Goal: Information Seeking & Learning: Learn about a topic

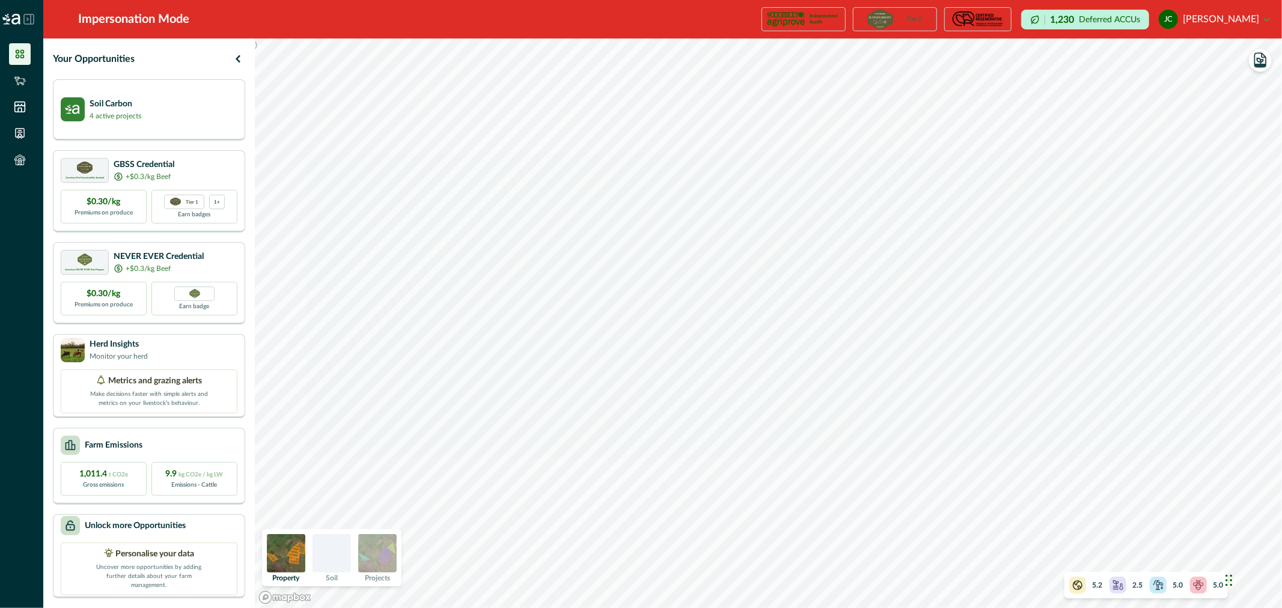
click at [283, 553] on img at bounding box center [286, 553] width 38 height 38
click at [376, 555] on img at bounding box center [377, 553] width 38 height 38
click at [339, 555] on div at bounding box center [332, 553] width 38 height 38
click at [286, 562] on img at bounding box center [286, 553] width 38 height 38
click at [380, 558] on img at bounding box center [377, 553] width 38 height 38
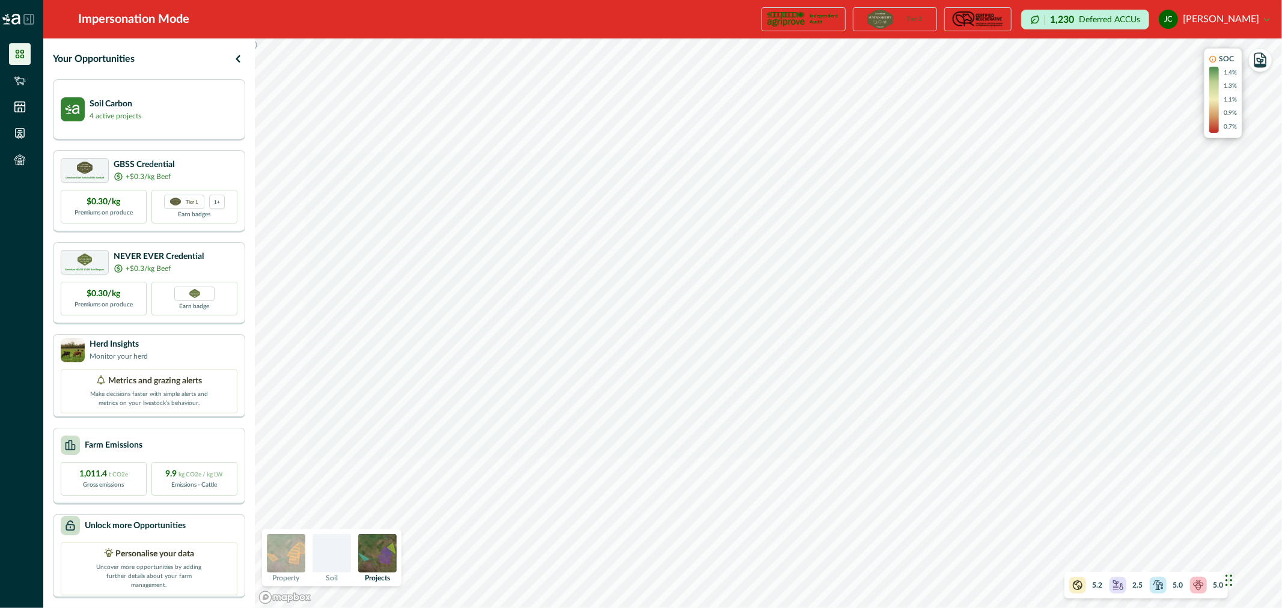
click at [329, 560] on div at bounding box center [332, 553] width 38 height 38
click at [293, 556] on img at bounding box center [286, 553] width 38 height 38
click at [1269, 68] on icon "button" at bounding box center [1260, 60] width 17 height 17
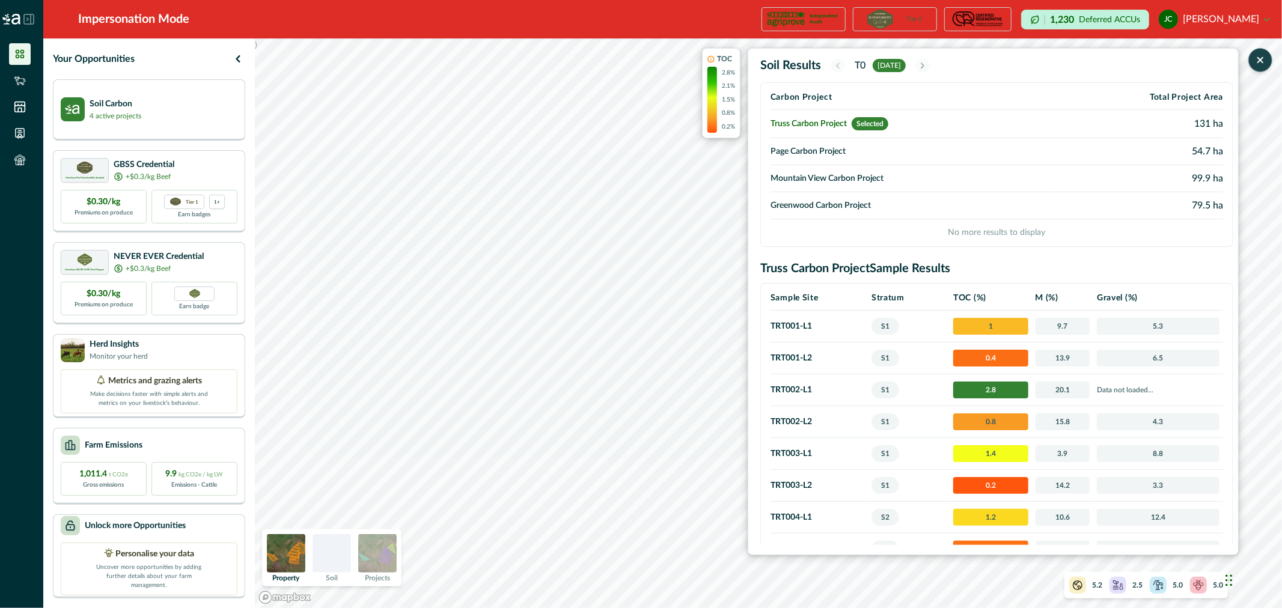
click at [893, 152] on td "Page Carbon Project" at bounding box center [911, 151] width 280 height 27
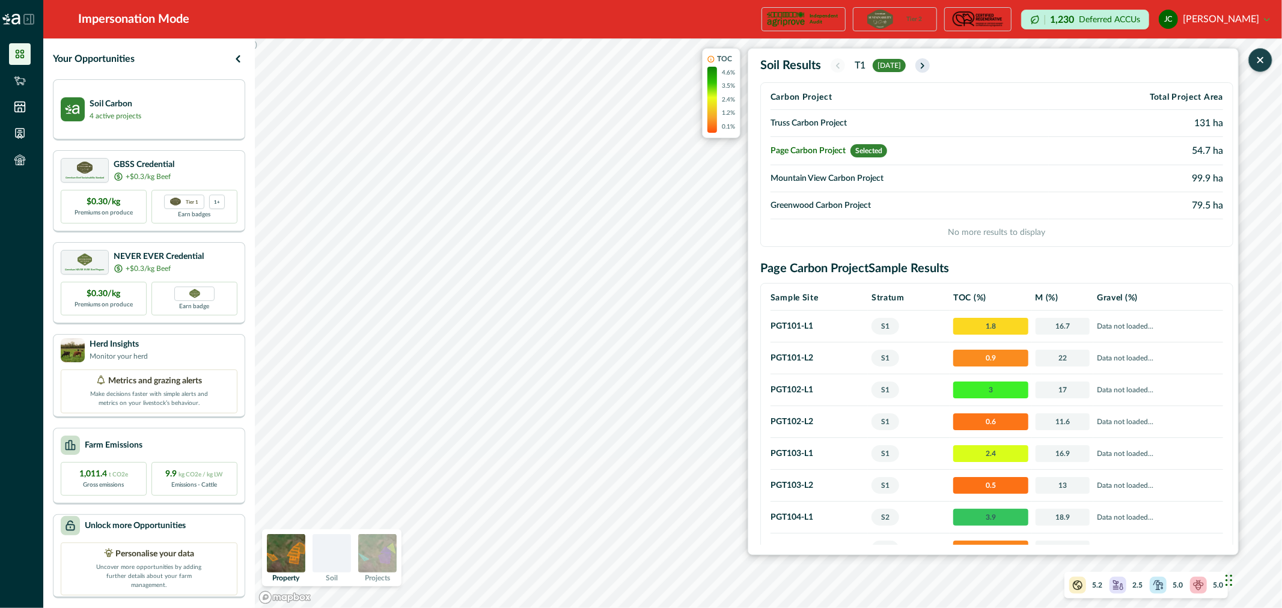
click at [927, 64] on icon "button" at bounding box center [923, 66] width 10 height 10
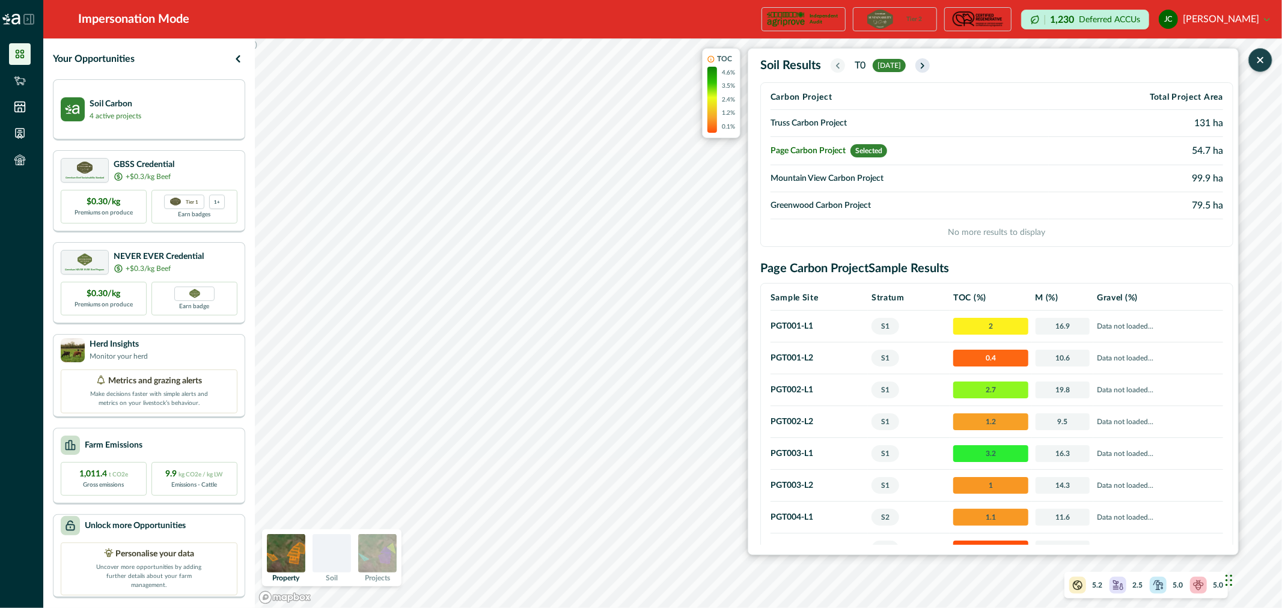
click at [927, 64] on icon "button" at bounding box center [923, 66] width 10 height 10
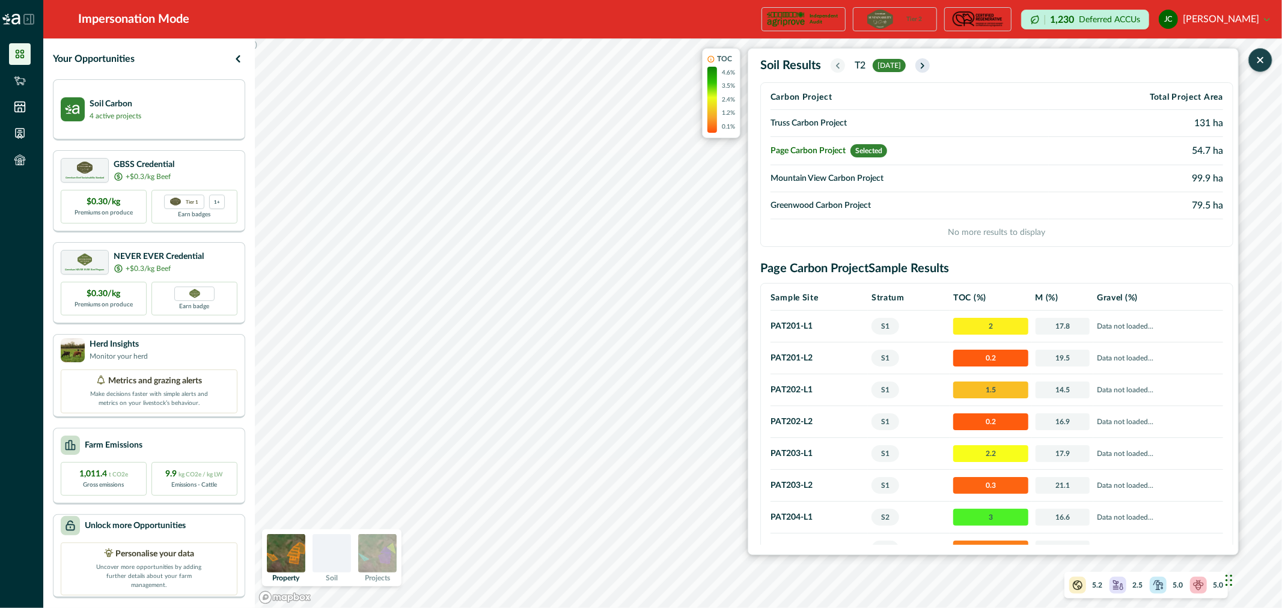
click at [927, 64] on icon "button" at bounding box center [923, 66] width 10 height 10
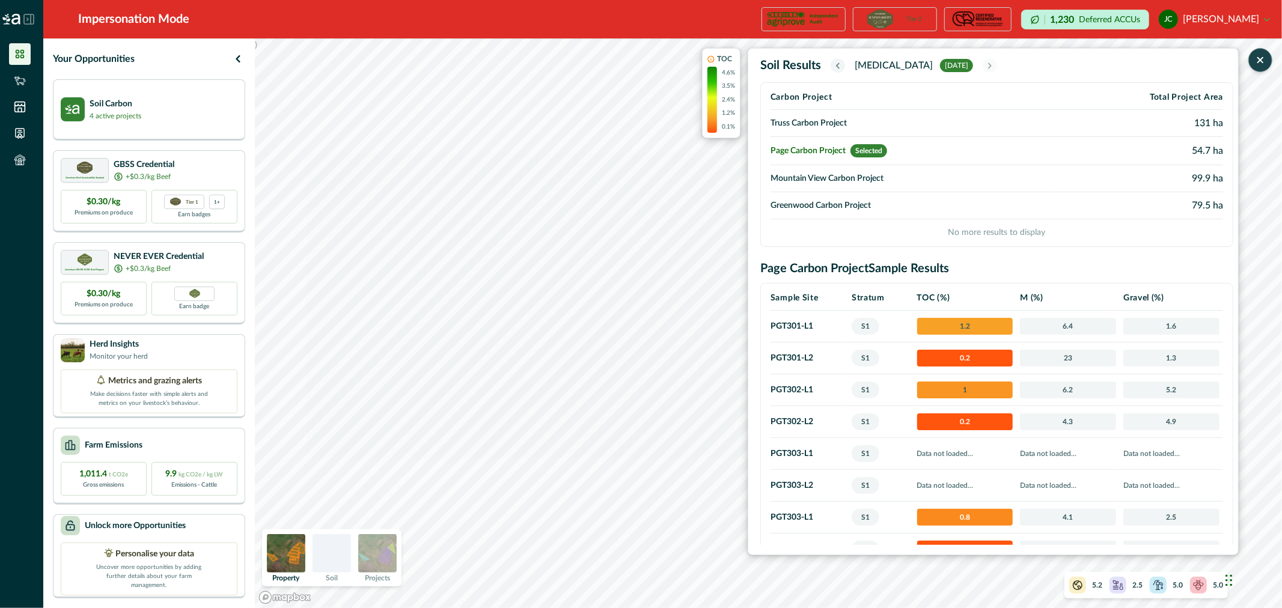
click at [839, 62] on icon "button" at bounding box center [838, 66] width 10 height 10
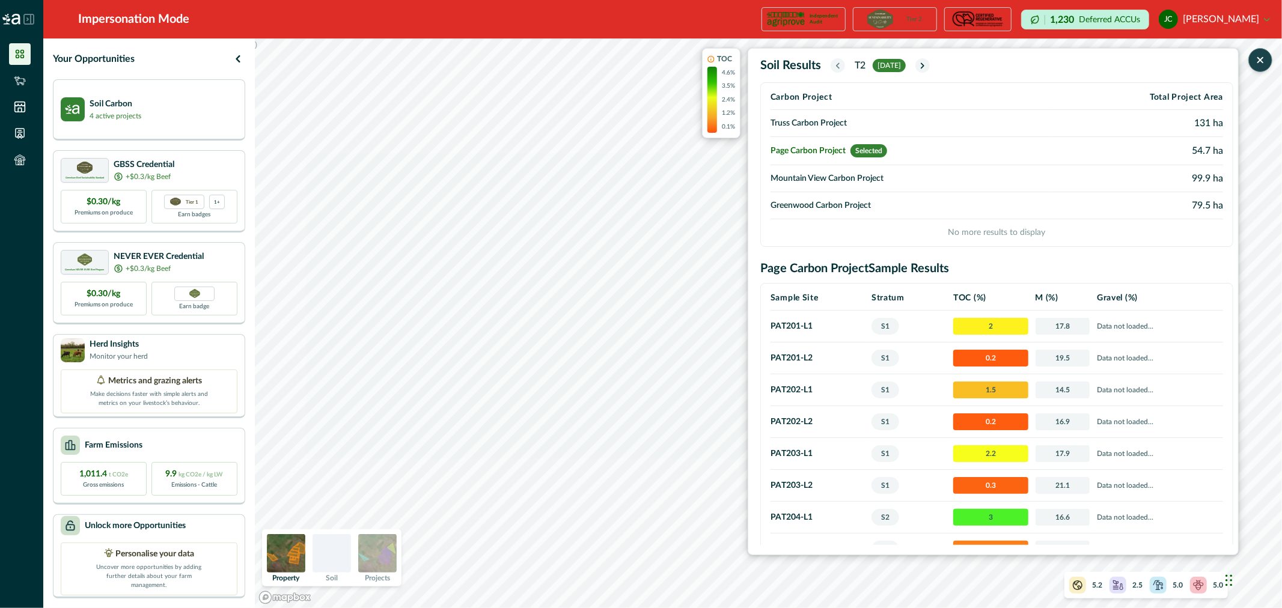
click at [839, 62] on icon "button" at bounding box center [838, 66] width 10 height 10
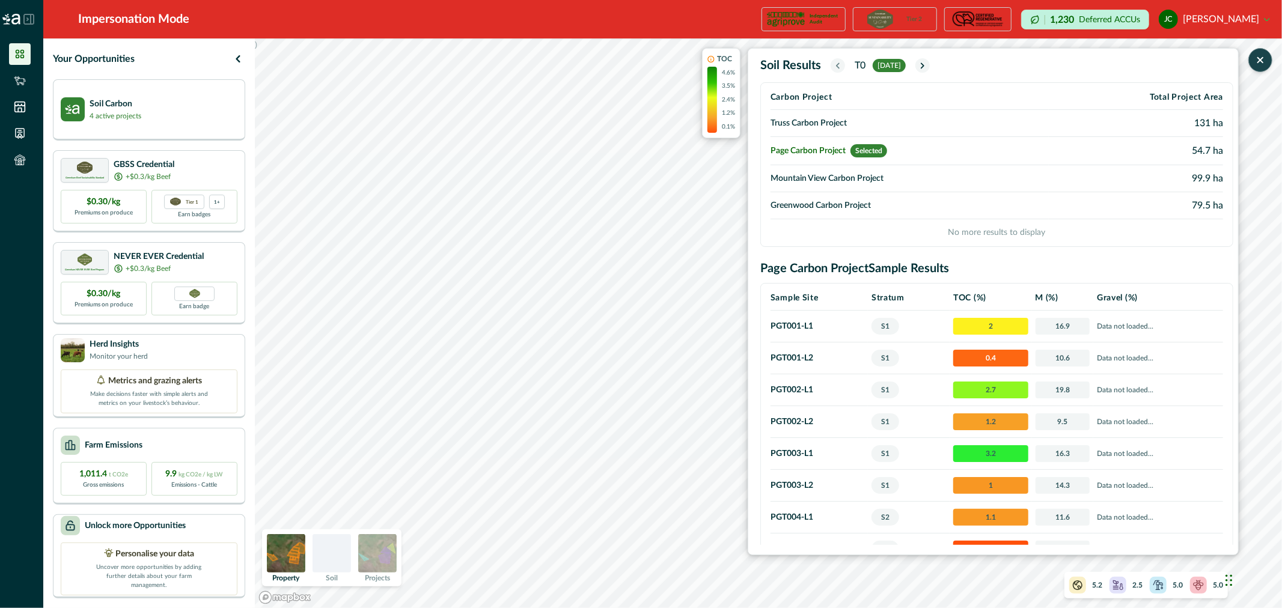
click at [839, 62] on icon "button" at bounding box center [838, 66] width 10 height 10
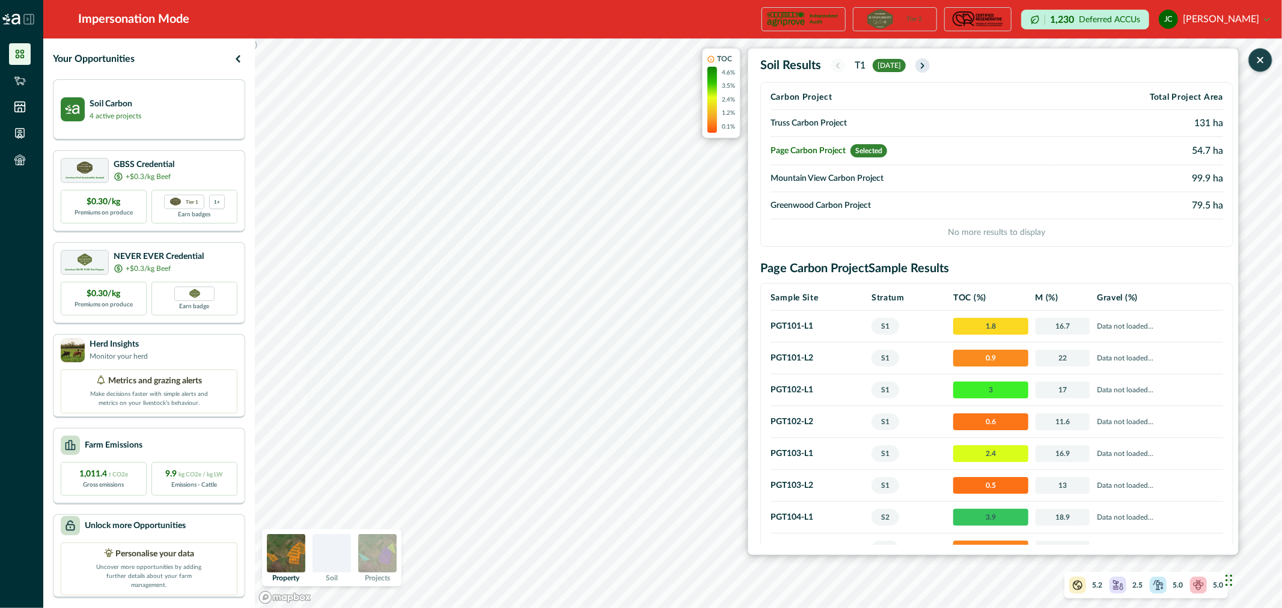
click at [924, 65] on icon "button" at bounding box center [923, 66] width 10 height 10
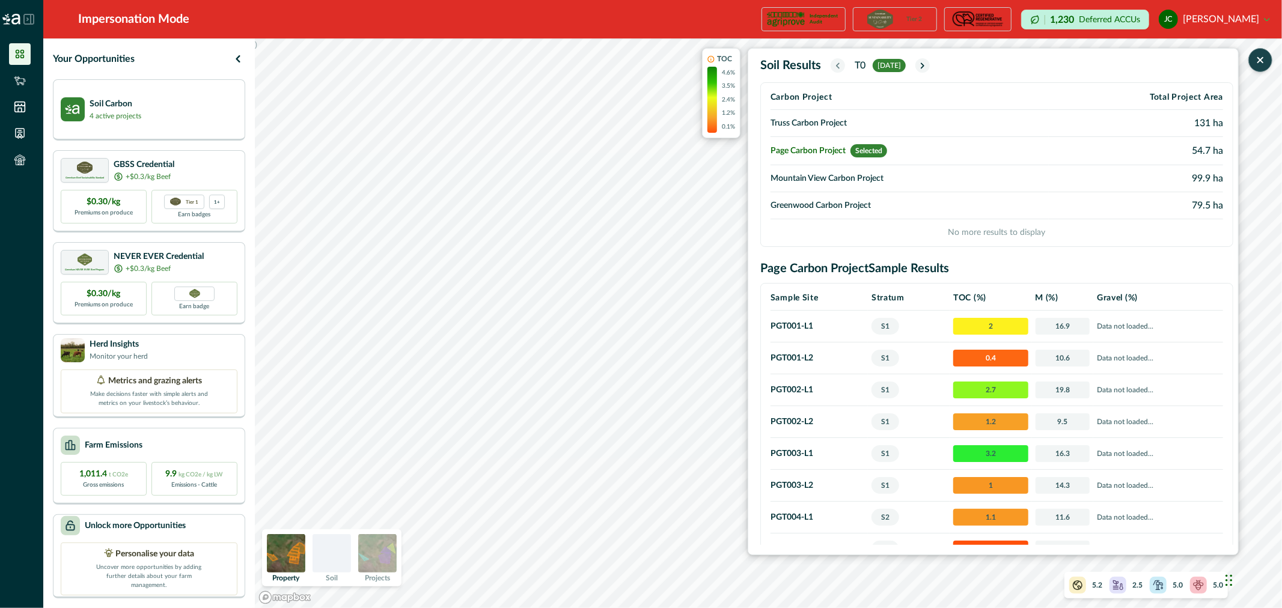
click at [839, 63] on icon "button" at bounding box center [838, 65] width 2 height 5
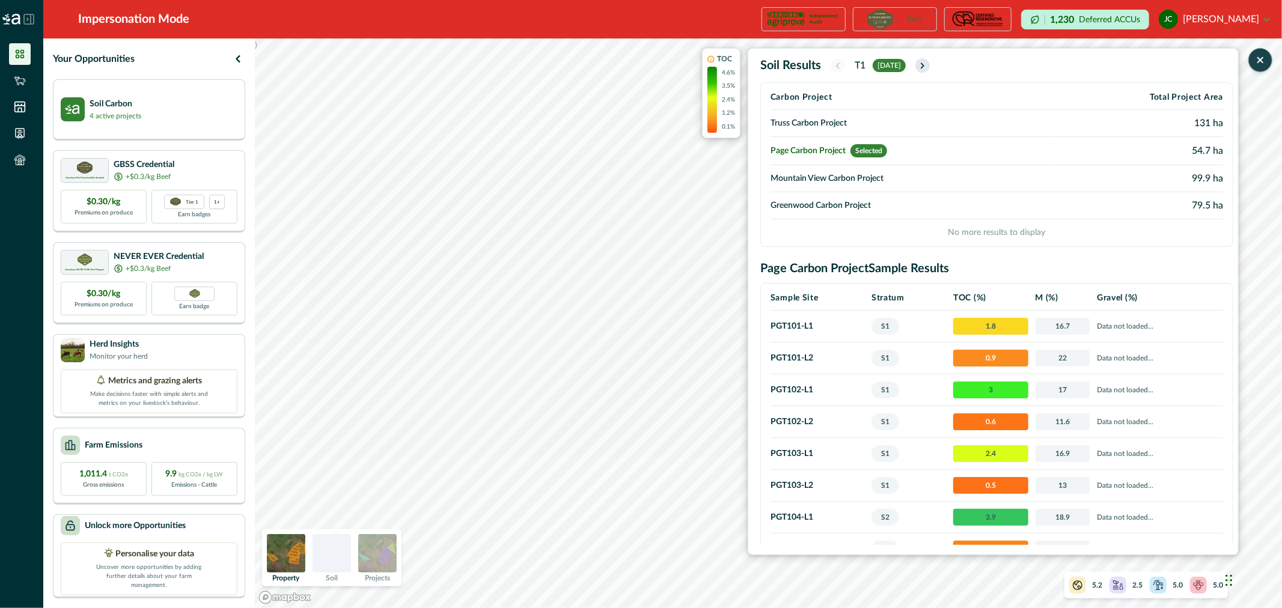
click at [924, 65] on icon "button" at bounding box center [922, 65] width 2 height 5
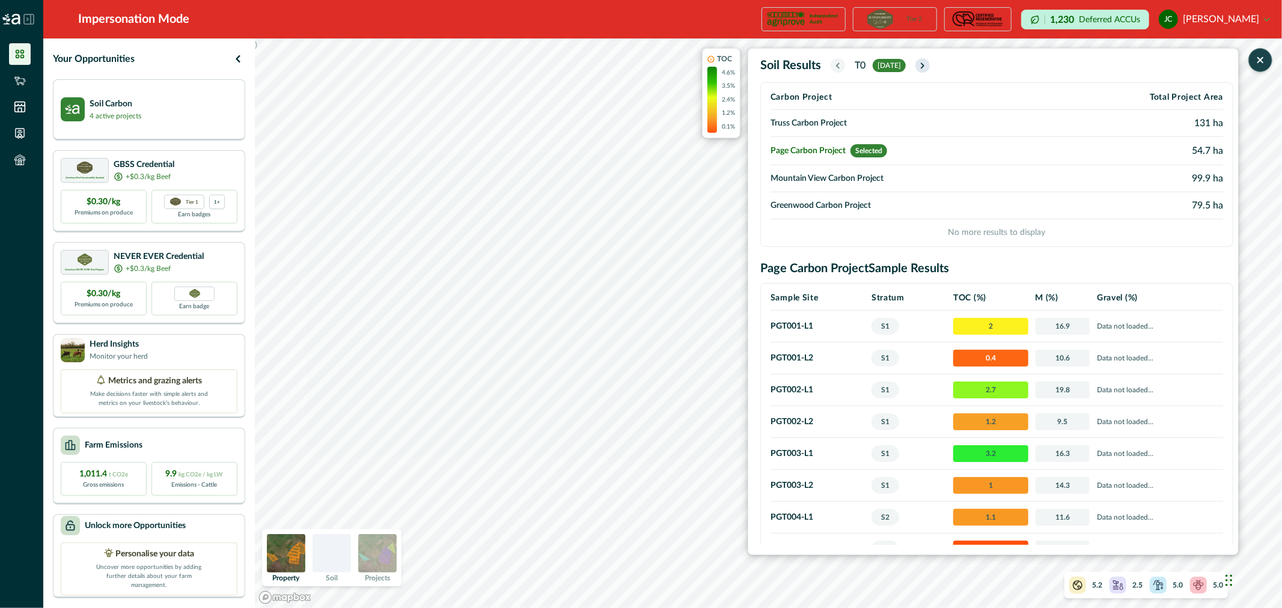
click at [924, 65] on icon "button" at bounding box center [922, 65] width 2 height 5
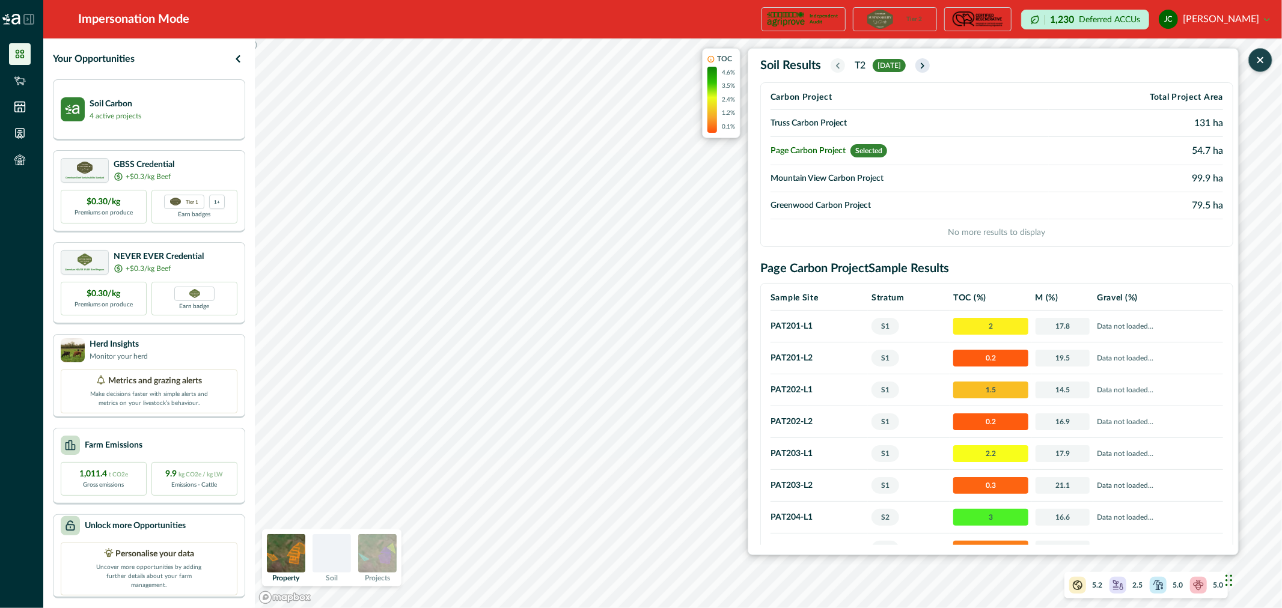
click at [924, 65] on icon "button" at bounding box center [922, 65] width 2 height 5
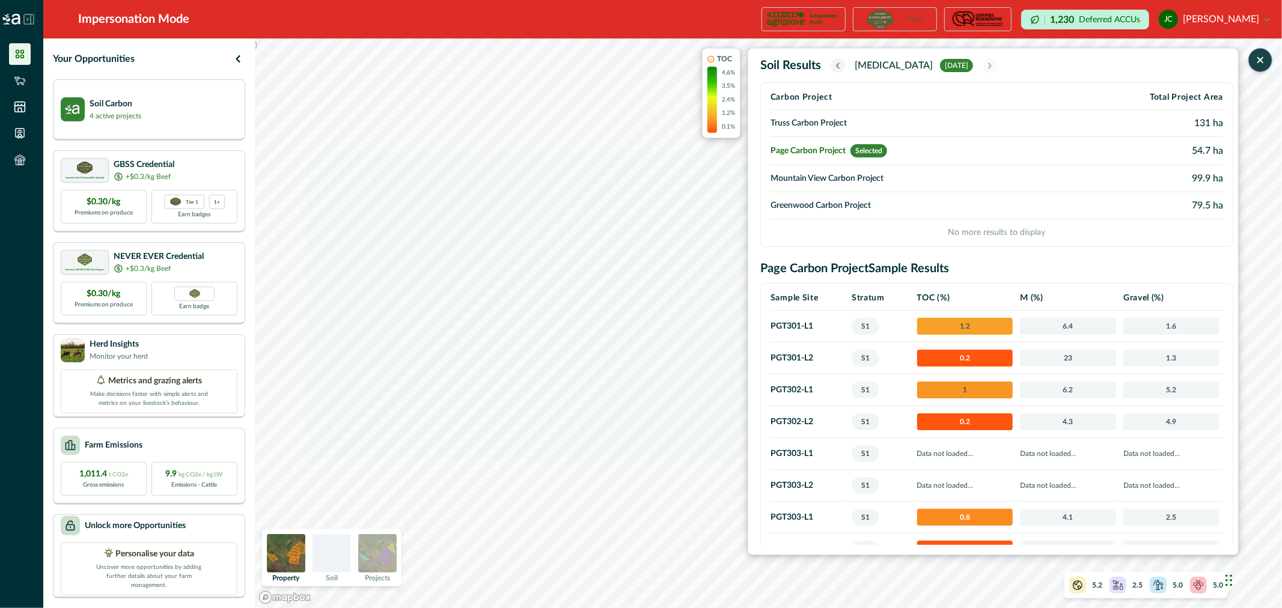
click at [814, 173] on td "Mountain View Carbon Project" at bounding box center [910, 178] width 278 height 27
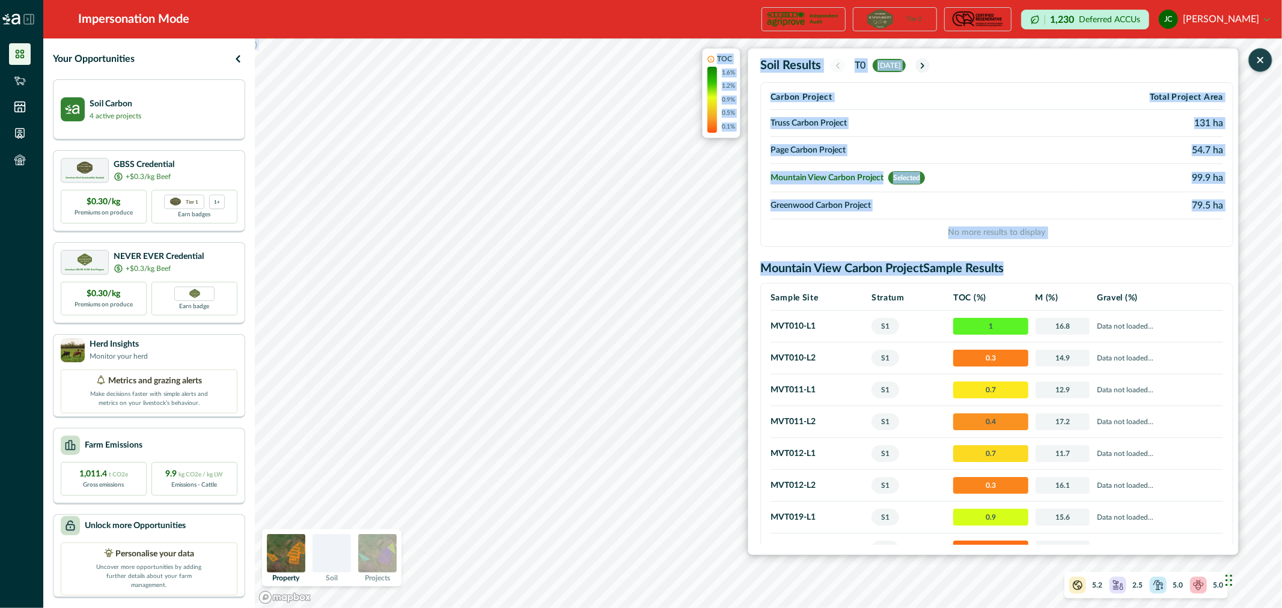
click at [644, 215] on div ") TOC 1.6% 1.2% 0.9% 0.5% 0.1% Soil Results T0 [DATE] Carbon Project Total Proj…" at bounding box center [768, 323] width 1027 height 570
click at [845, 203] on td "Greenwood Carbon Project" at bounding box center [924, 205] width 307 height 27
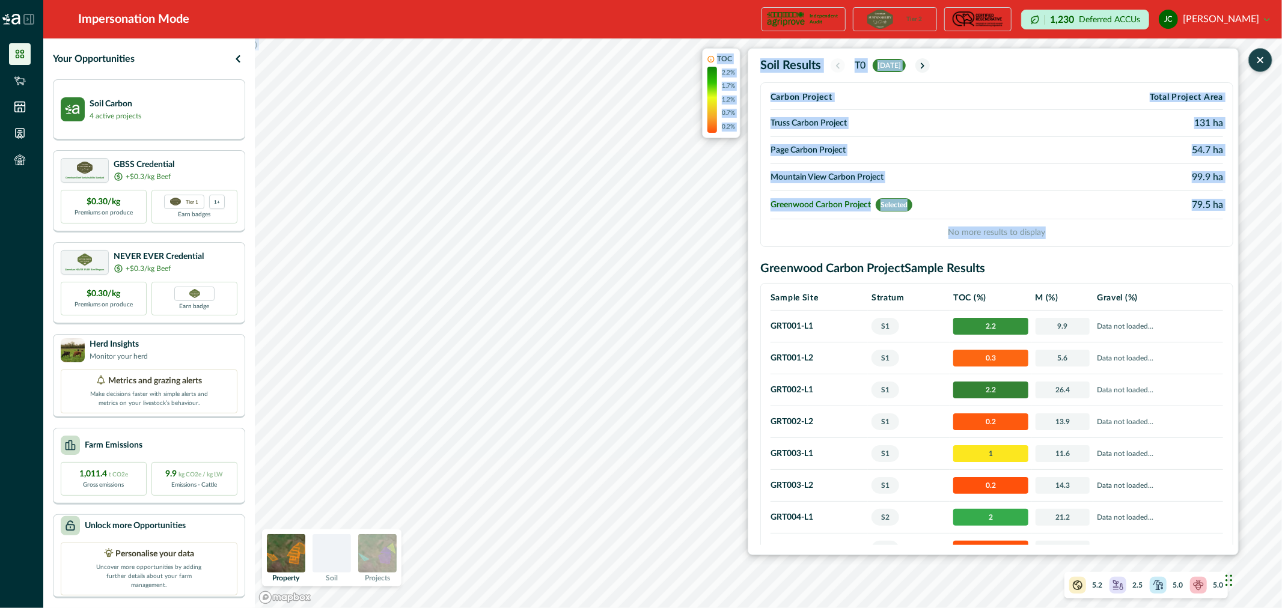
drag, startPoint x: 825, startPoint y: 173, endPoint x: 826, endPoint y: 167, distance: 6.0
click at [826, 173] on td "Mountain View Carbon Project" at bounding box center [920, 177] width 299 height 27
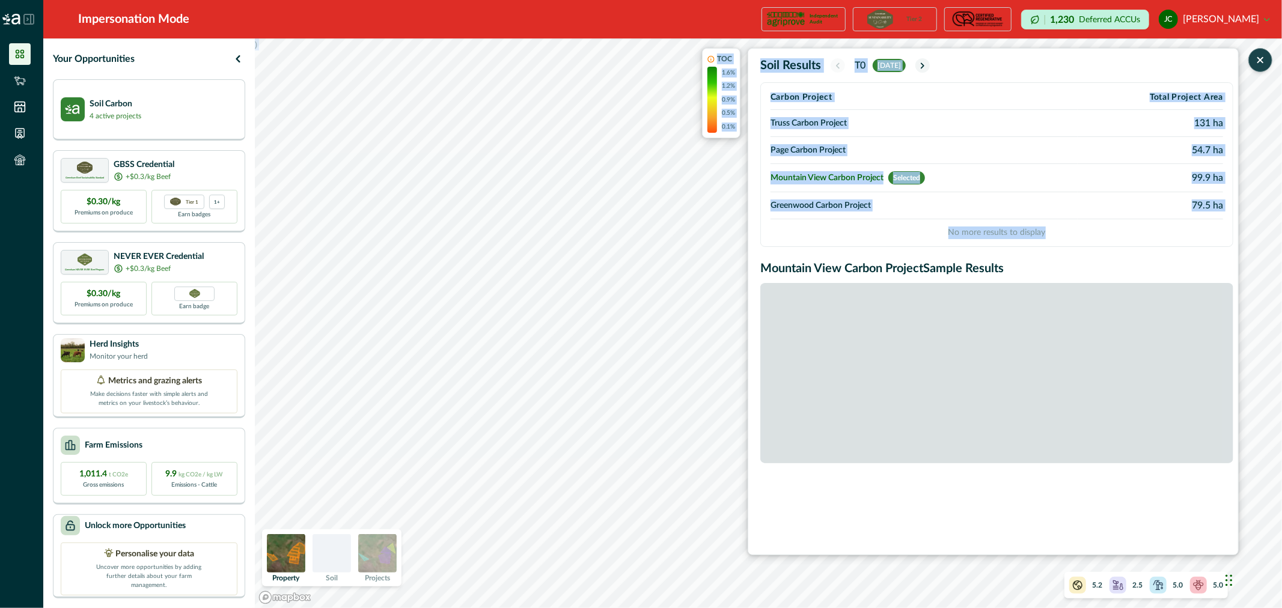
click at [819, 148] on td "Page Carbon Project" at bounding box center [924, 150] width 307 height 27
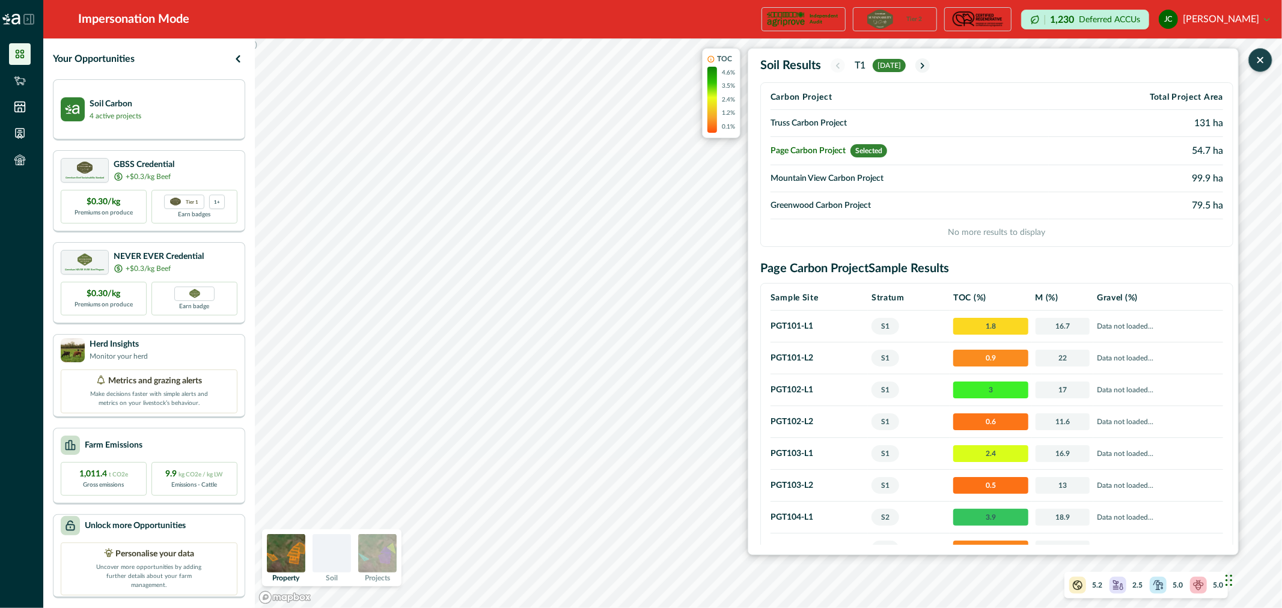
click at [814, 115] on td "Truss Carbon Project" at bounding box center [910, 123] width 278 height 27
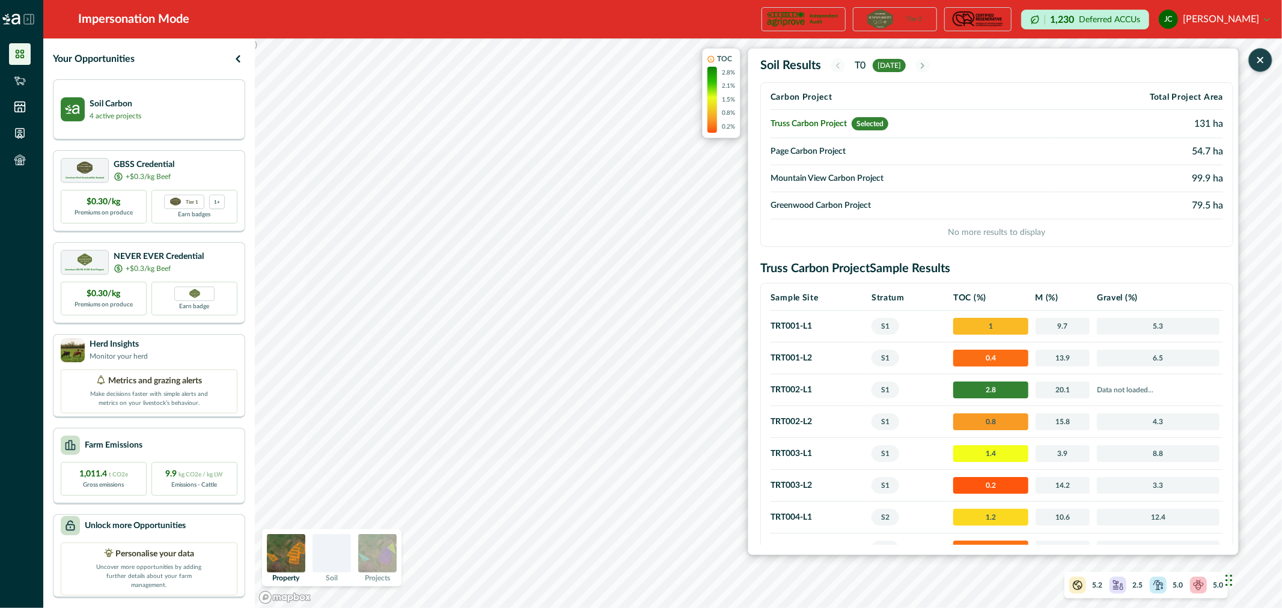
click at [814, 97] on th "Carbon Project" at bounding box center [911, 97] width 280 height 25
click at [818, 149] on td "Page Carbon Project" at bounding box center [911, 151] width 280 height 27
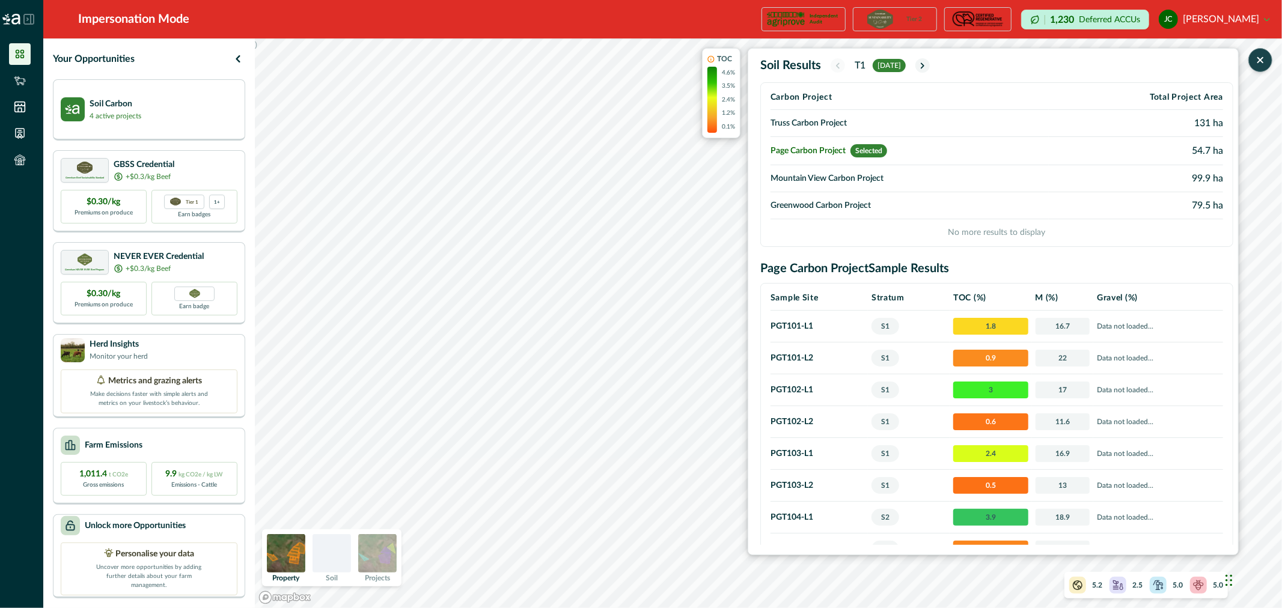
click at [819, 185] on td "Mountain View Carbon Project" at bounding box center [910, 178] width 278 height 27
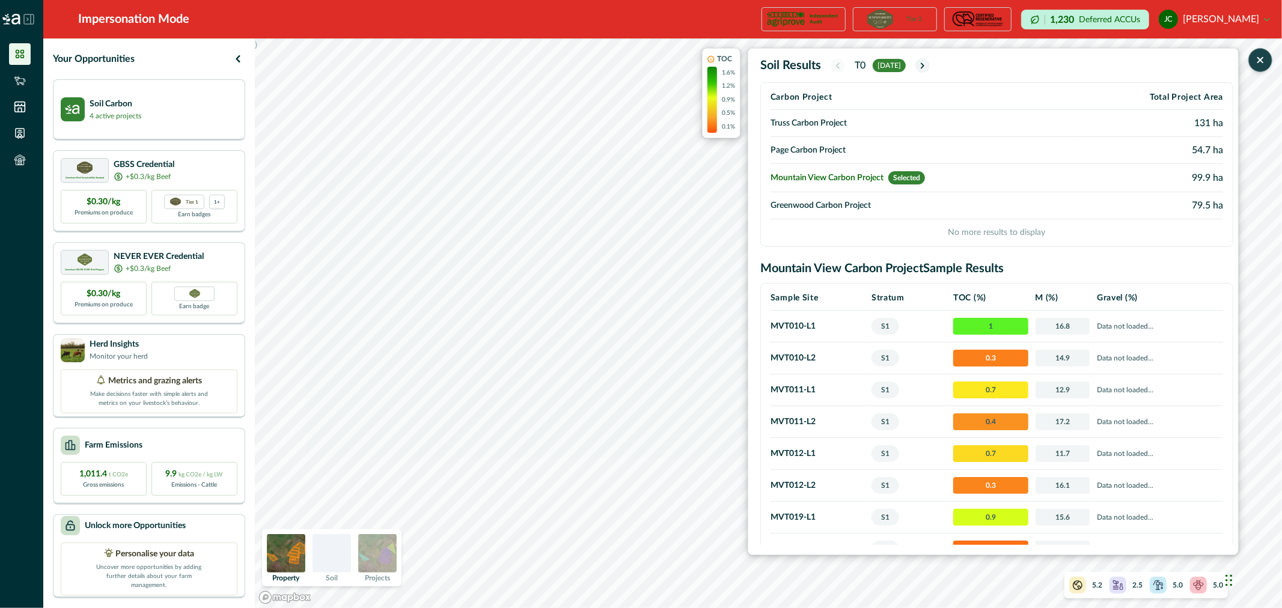
click at [827, 203] on td "Greenwood Carbon Project" at bounding box center [924, 205] width 307 height 27
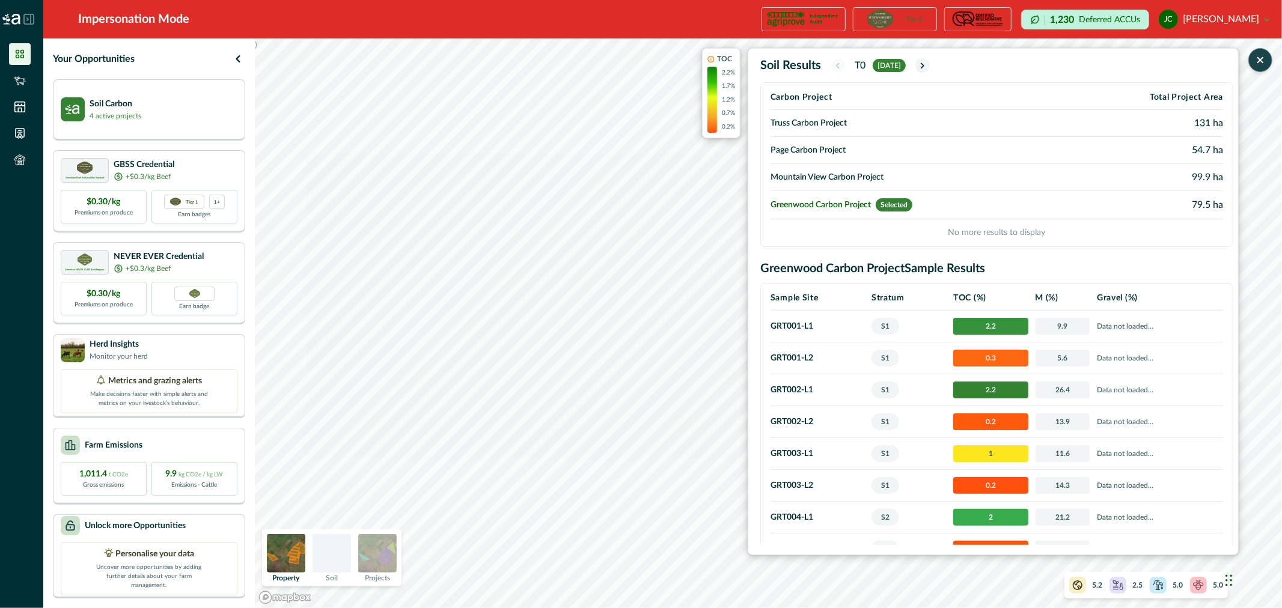
click at [819, 178] on td "Mountain View Carbon Project" at bounding box center [920, 177] width 299 height 27
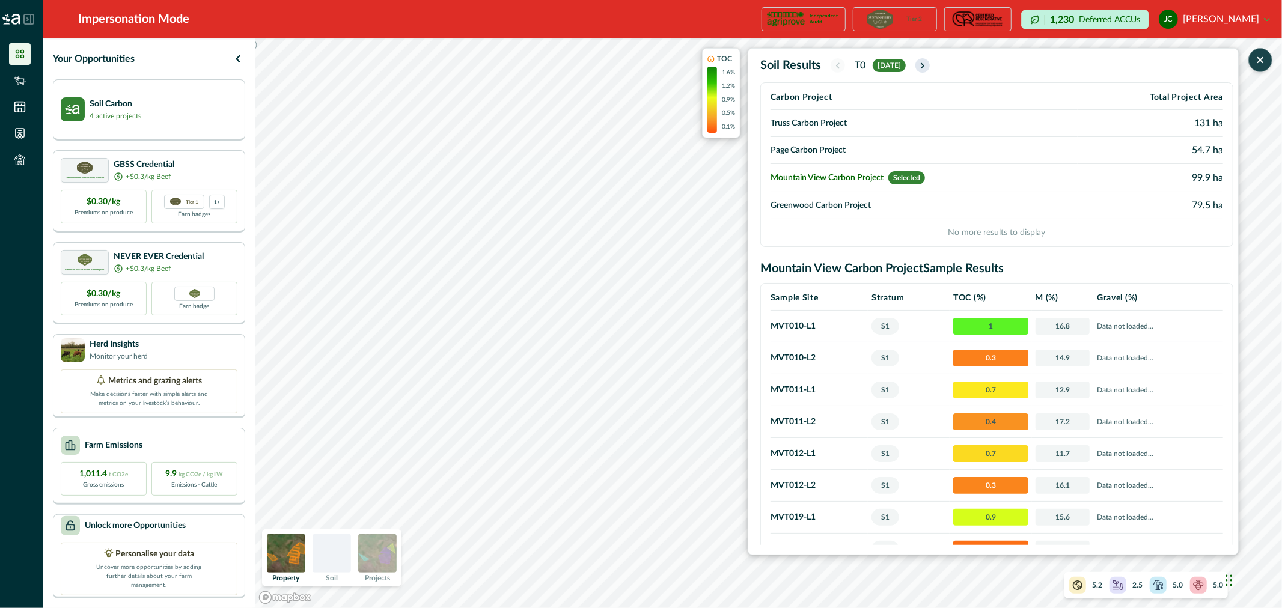
click at [927, 65] on icon "button" at bounding box center [923, 66] width 10 height 10
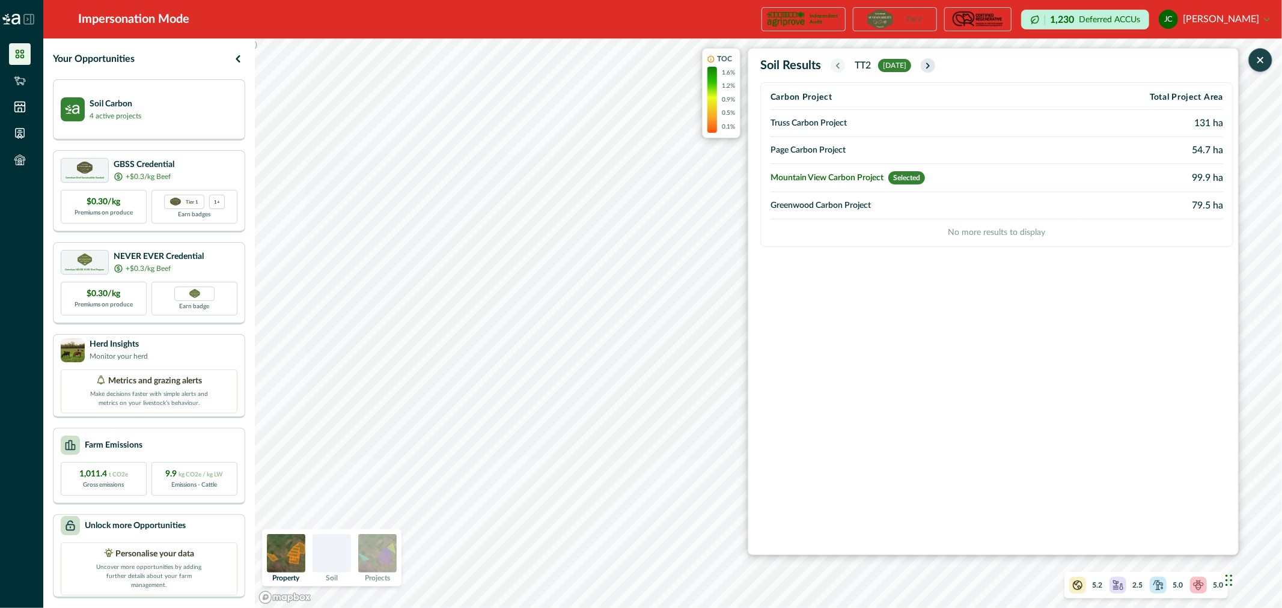
click at [932, 64] on icon "button" at bounding box center [928, 66] width 10 height 10
click at [933, 64] on icon "button" at bounding box center [929, 66] width 10 height 10
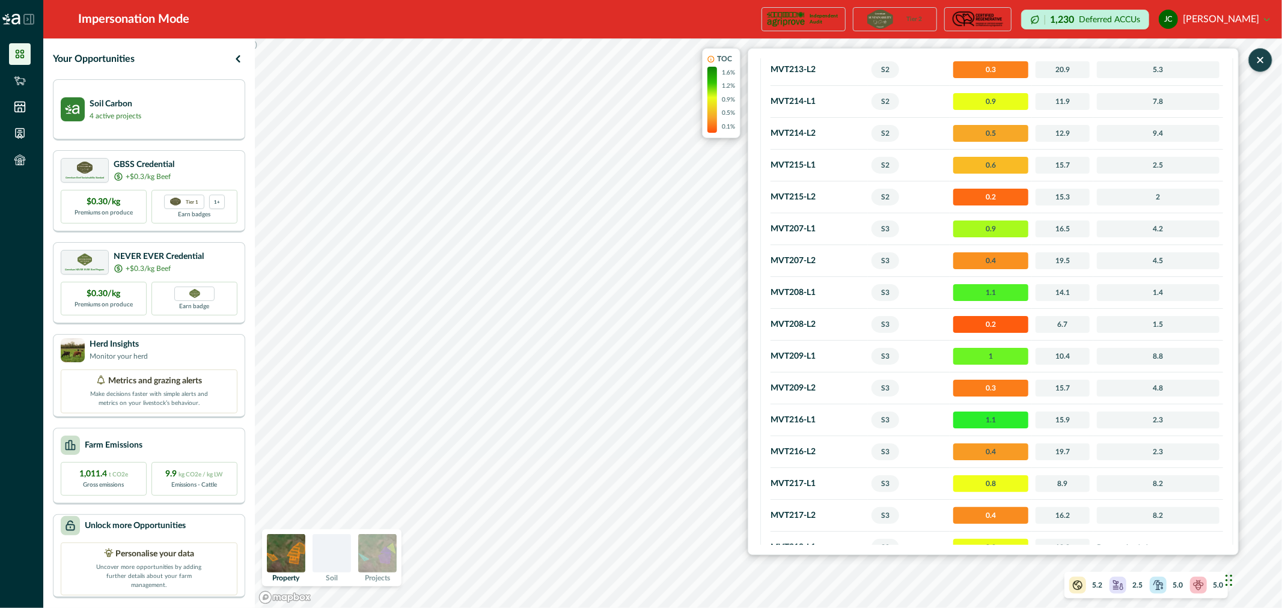
scroll to position [923, 0]
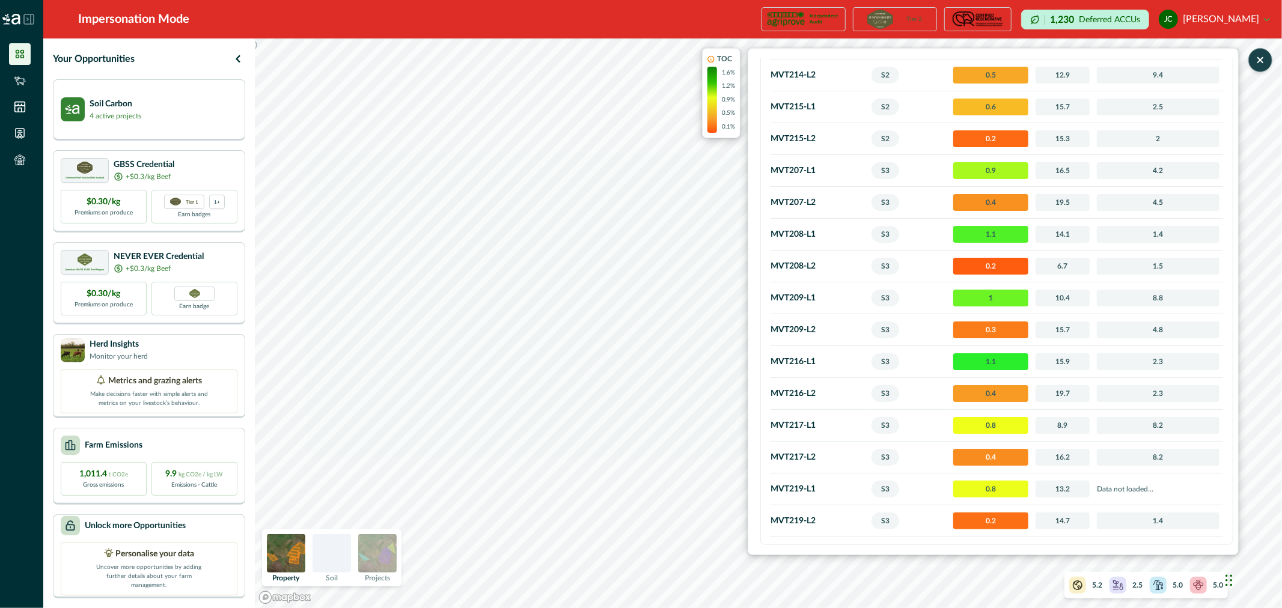
click at [1258, 63] on icon "button" at bounding box center [1260, 60] width 5 height 5
